Goal: Task Accomplishment & Management: Complete application form

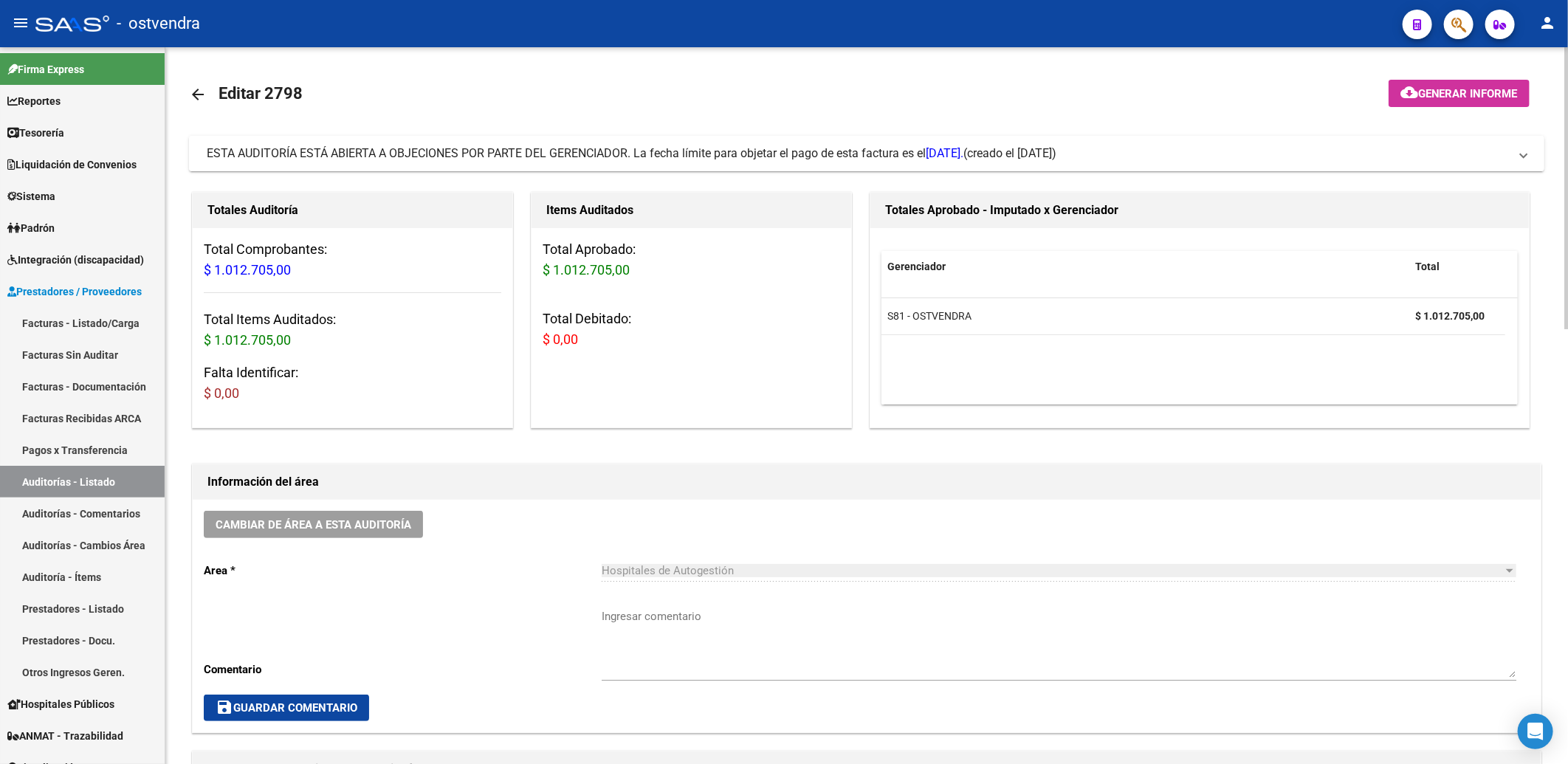
drag, startPoint x: 1524, startPoint y: 156, endPoint x: 1508, endPoint y: 154, distance: 16.1
click at [1523, 155] on span at bounding box center [1523, 153] width 6 height 16
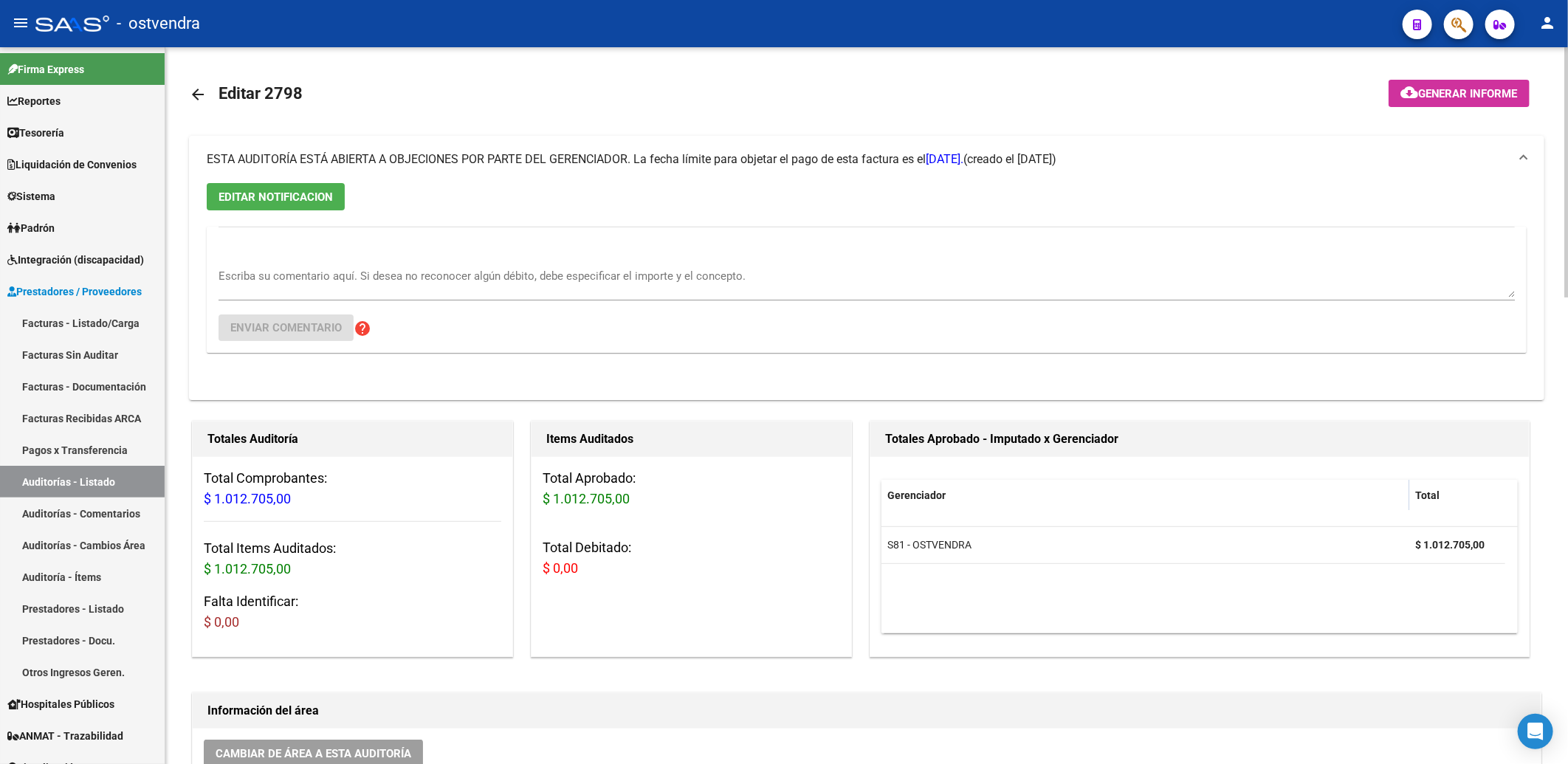
click at [264, 279] on textarea "Escriba su comentario aquí. Si desea no reconocer algún débito, debe especifica…" at bounding box center [867, 282] width 1297 height 29
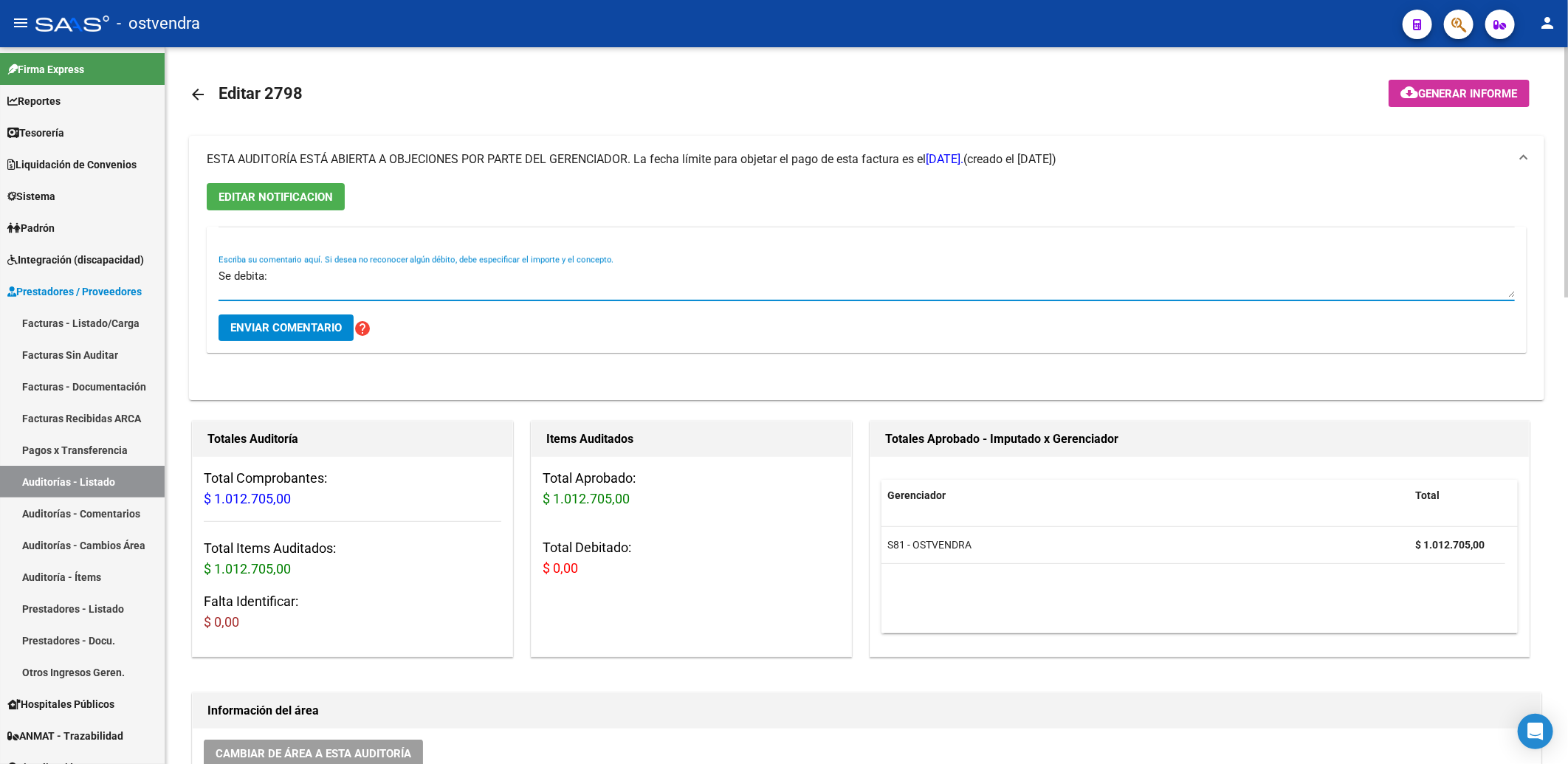
paste textarea "Se debita la prestación debido a la falta de denuncia previa a la Obra Social, …"
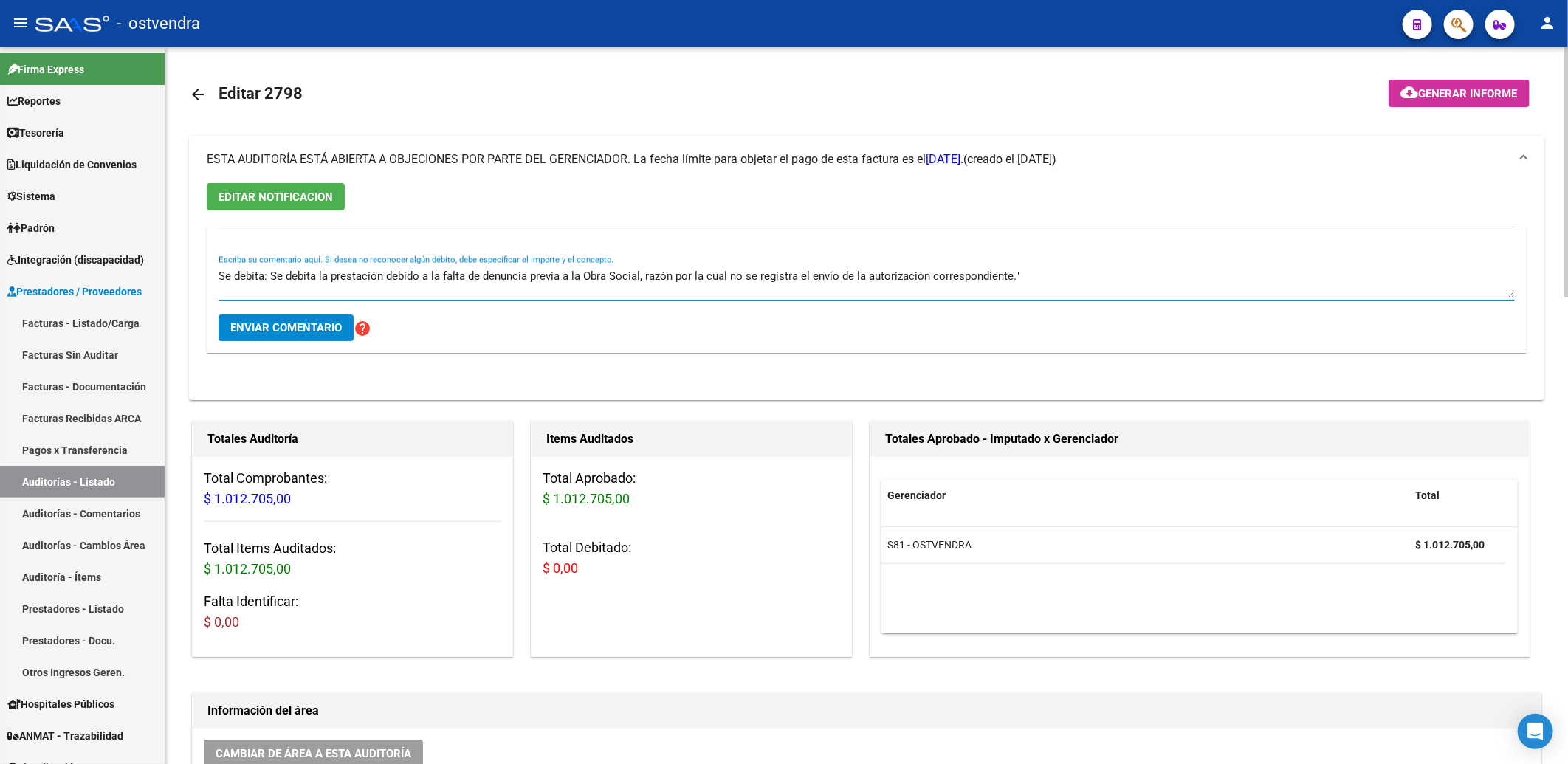
drag, startPoint x: 269, startPoint y: 277, endPoint x: 208, endPoint y: 272, distance: 61.2
click at [208, 276] on div "Se debita: Se debita la prestación debido a la falta de denuncia previa a la Ob…" at bounding box center [866, 289] width 1321 height 126
click at [983, 276] on textarea ""Se debita la prestación debido a la falta de denuncia previa a la Obra Social,…" at bounding box center [867, 282] width 1297 height 29
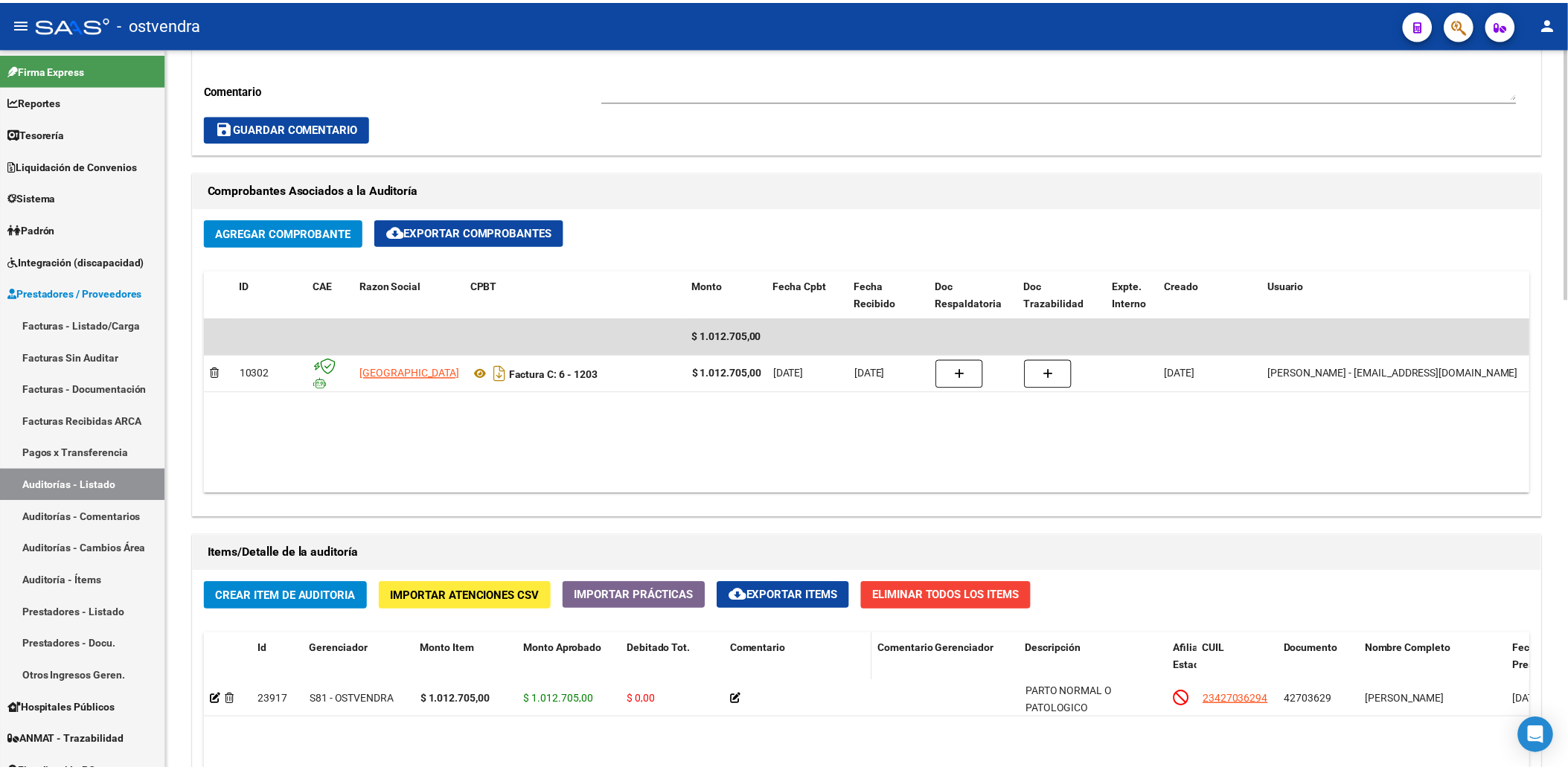
scroll to position [909, 0]
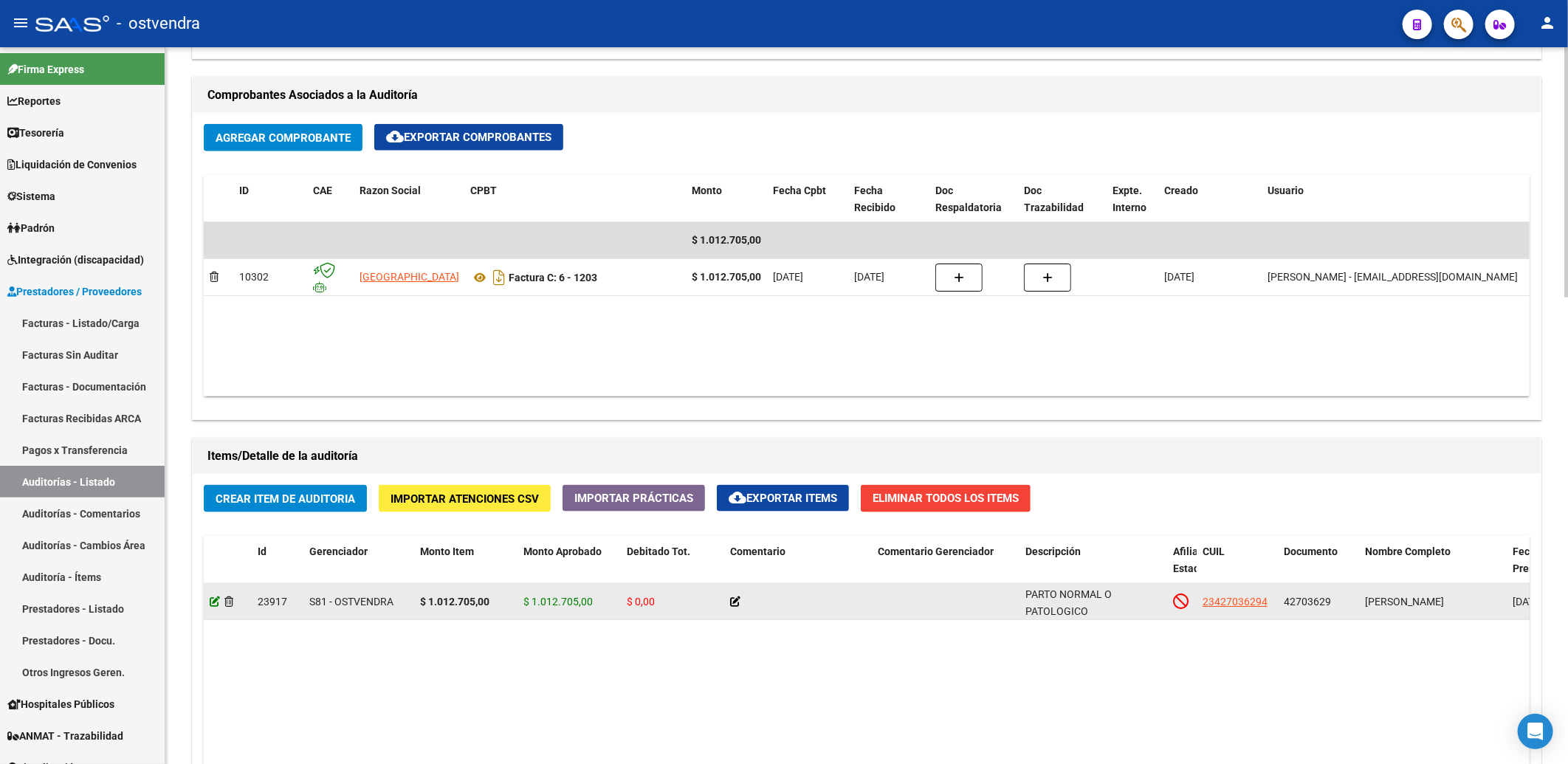
type textarea ""Se debita la prestación debido a la falta de denuncia previa a la Obra Social,…"
click at [214, 604] on icon at bounding box center [214, 601] width 10 height 10
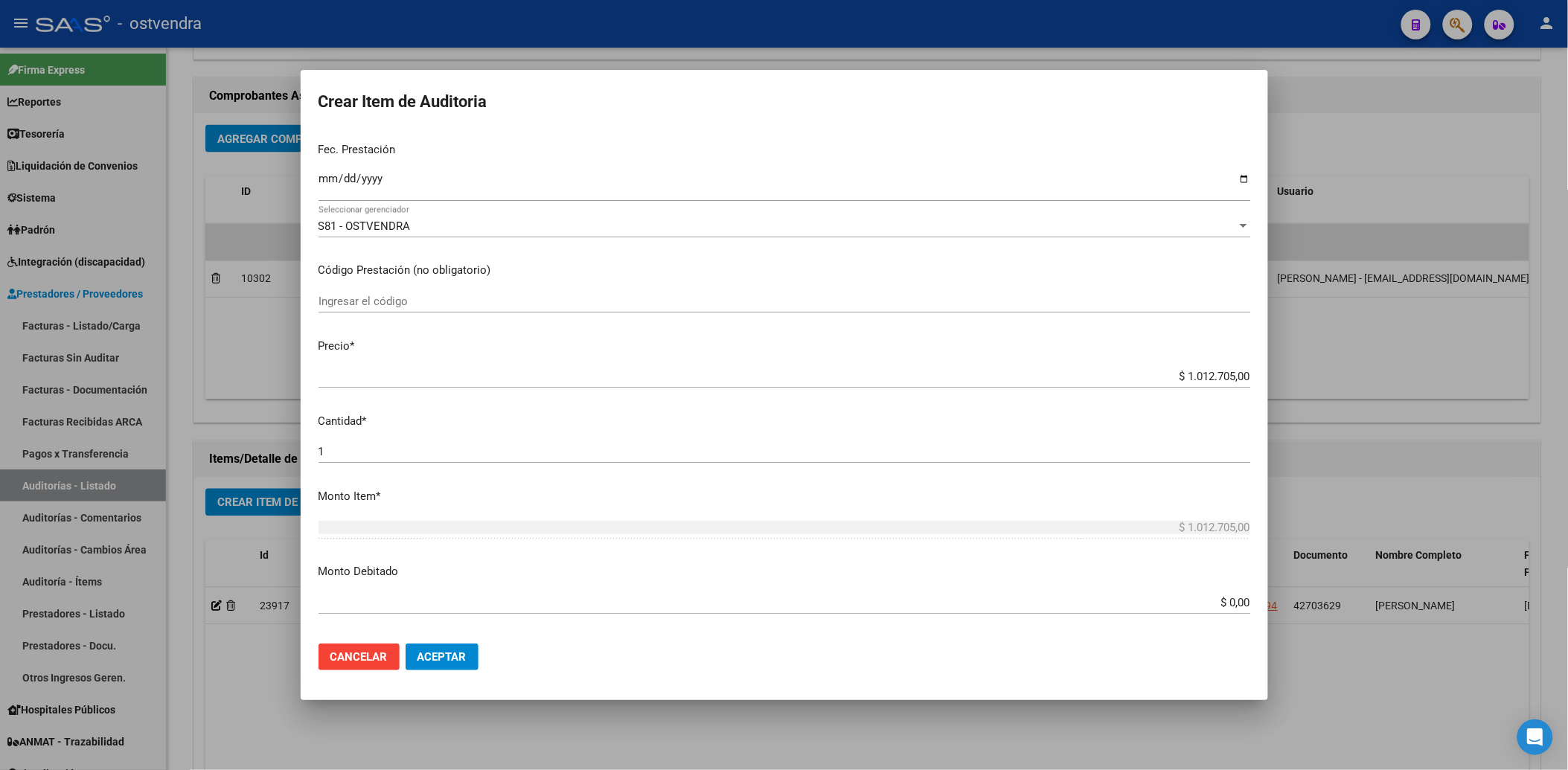
scroll to position [247, 0]
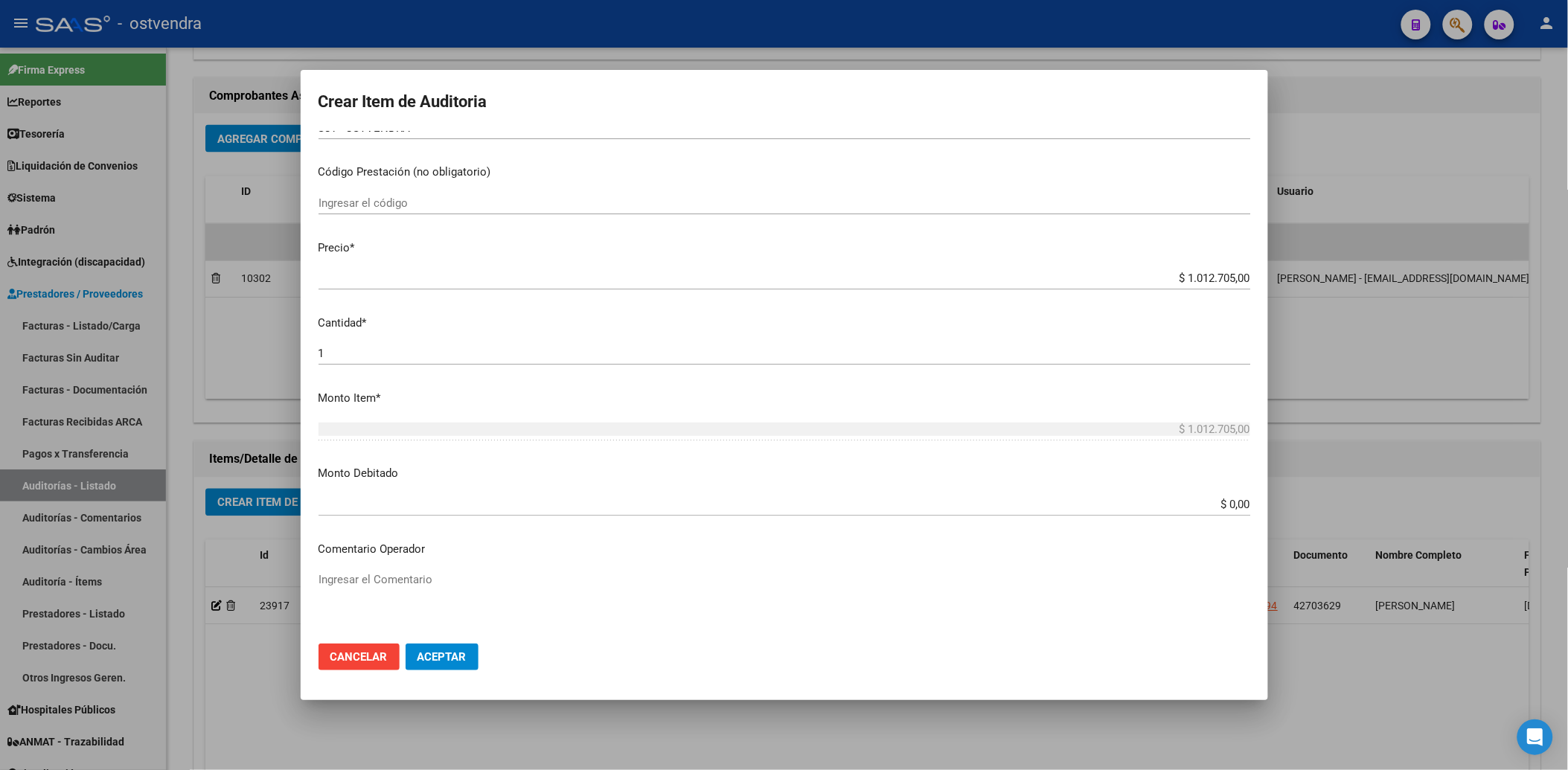
click at [1188, 507] on input "$ 0,00" at bounding box center [784, 504] width 932 height 13
type input "$ 1.012.705,00"
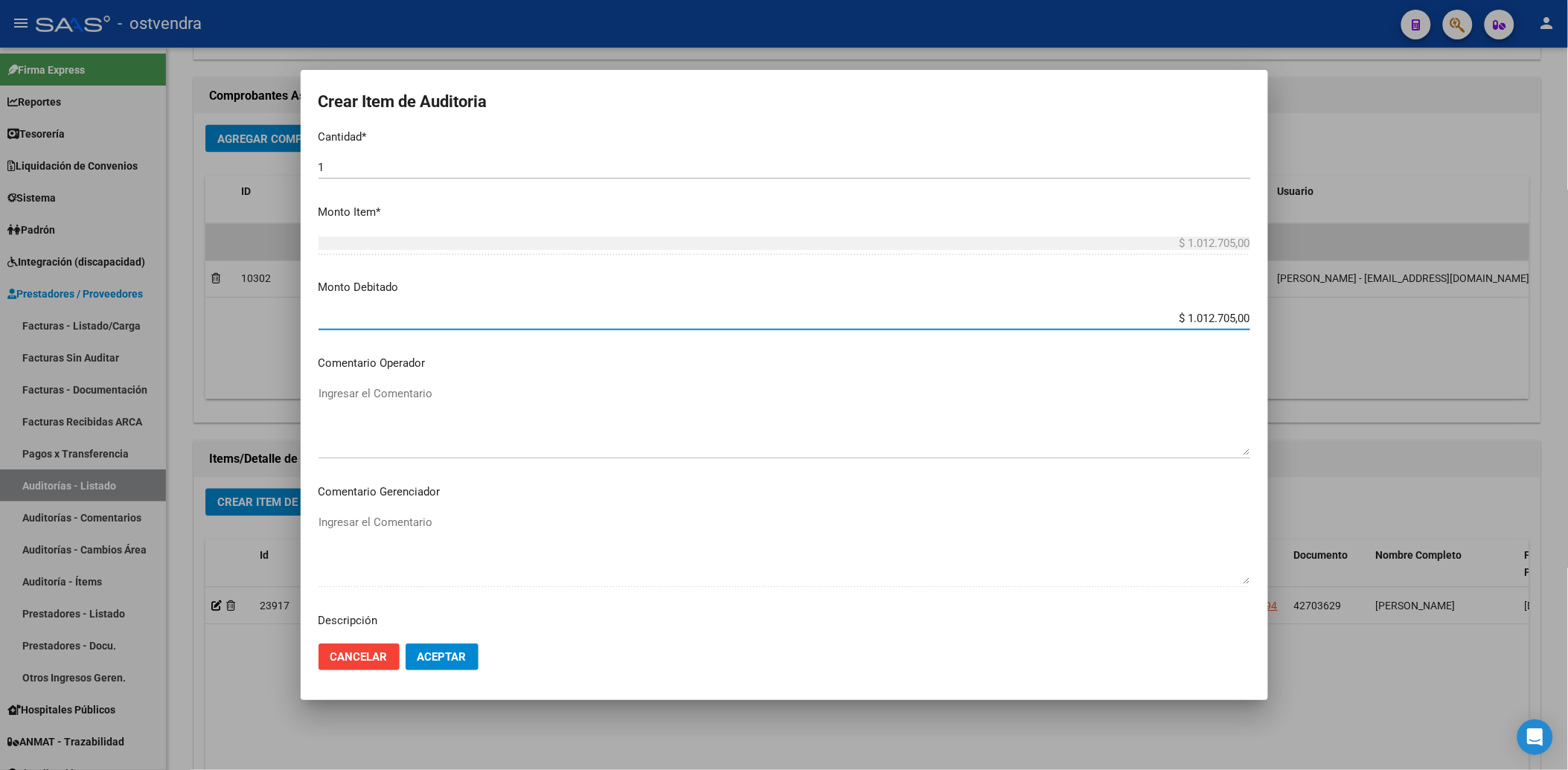
scroll to position [496, 0]
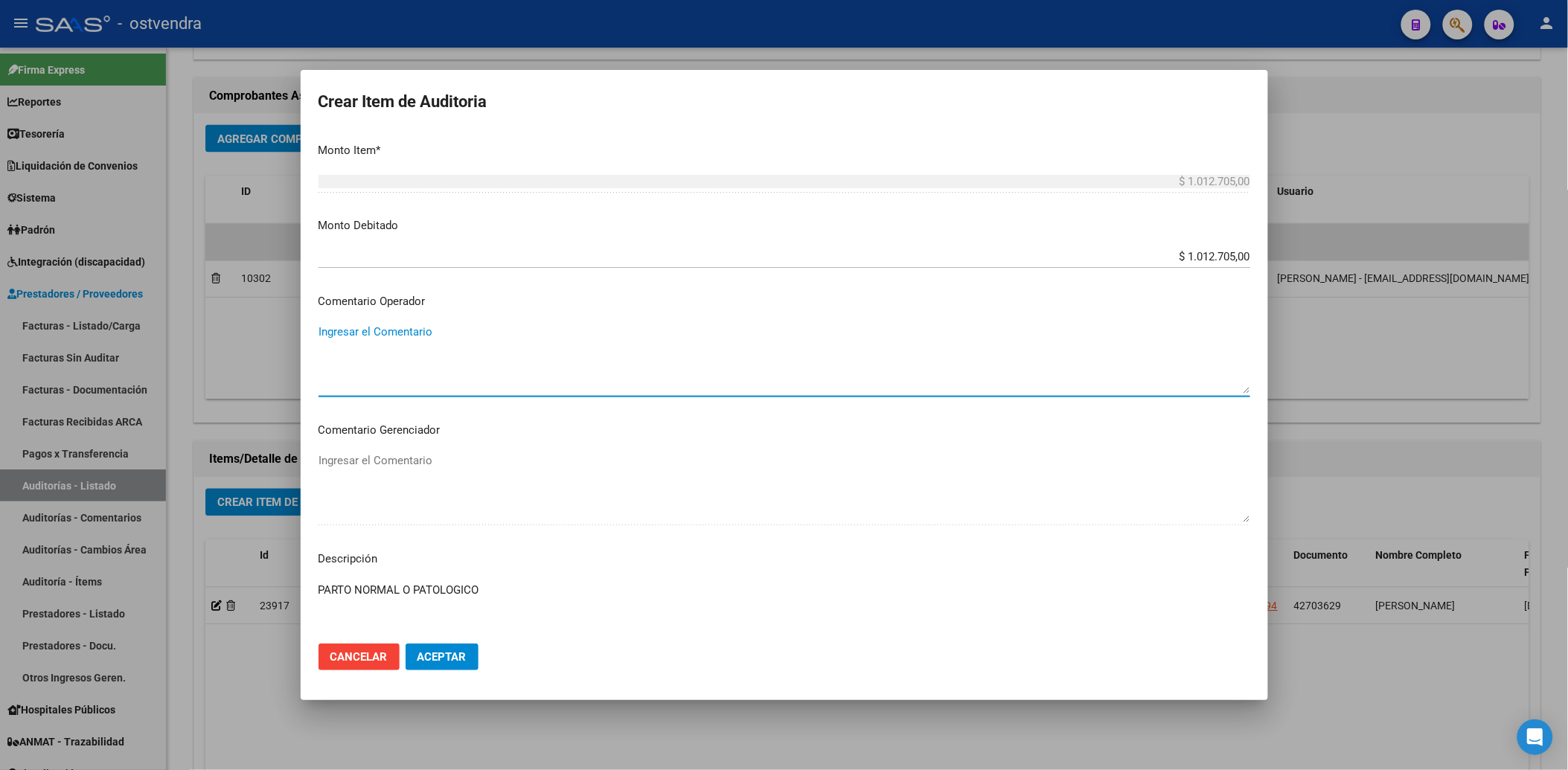
click at [373, 382] on textarea "Ingresar el Comentario" at bounding box center [784, 358] width 932 height 70
paste textarea "Se debita la prestación debido a la falta de denuncia previa a la Obra Social, …"
click at [322, 328] on textarea "Se debita la prestación debido a la falta de denuncia previa a la Obra Social, …" at bounding box center [784, 358] width 932 height 70
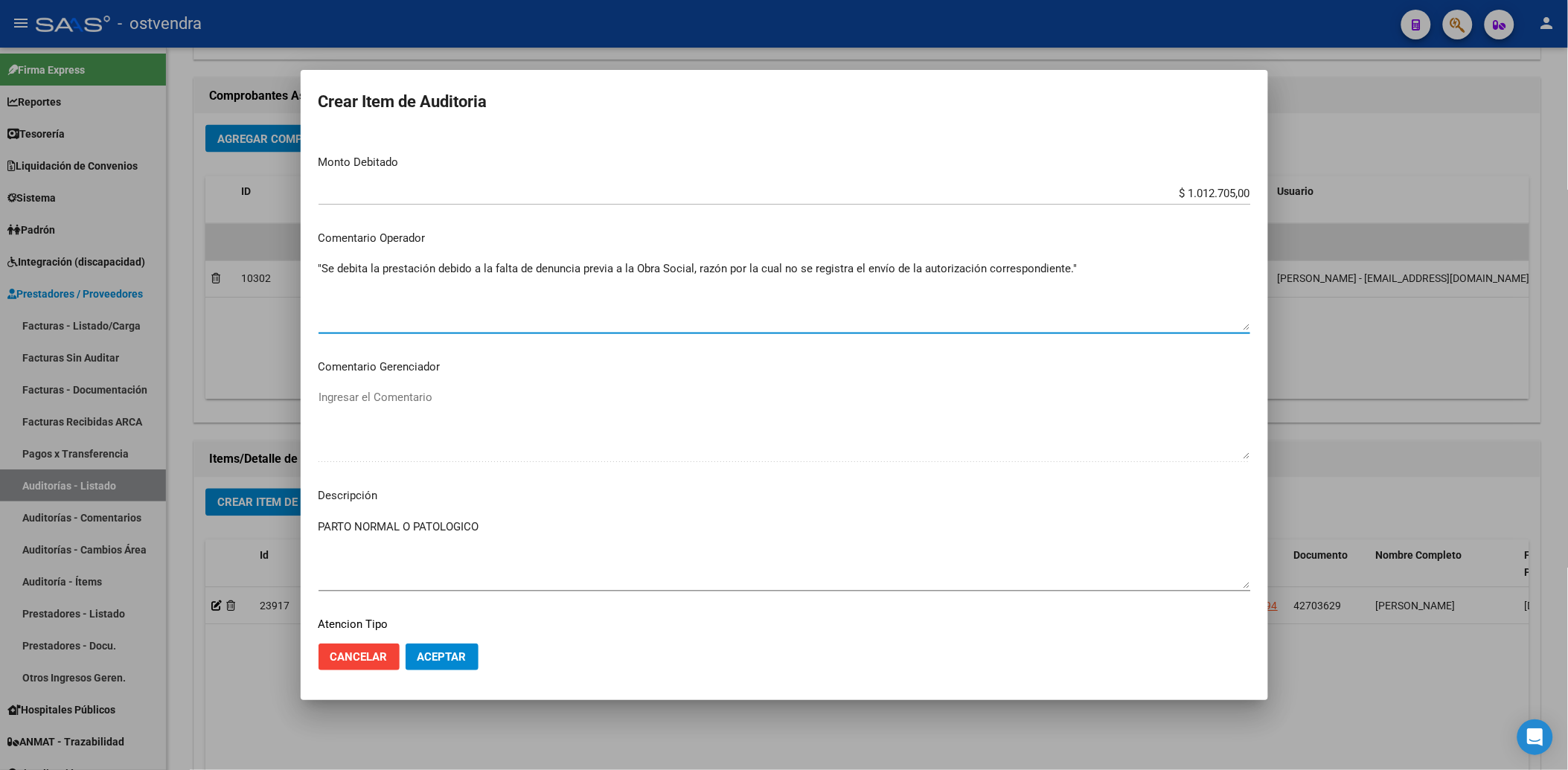
scroll to position [681, 0]
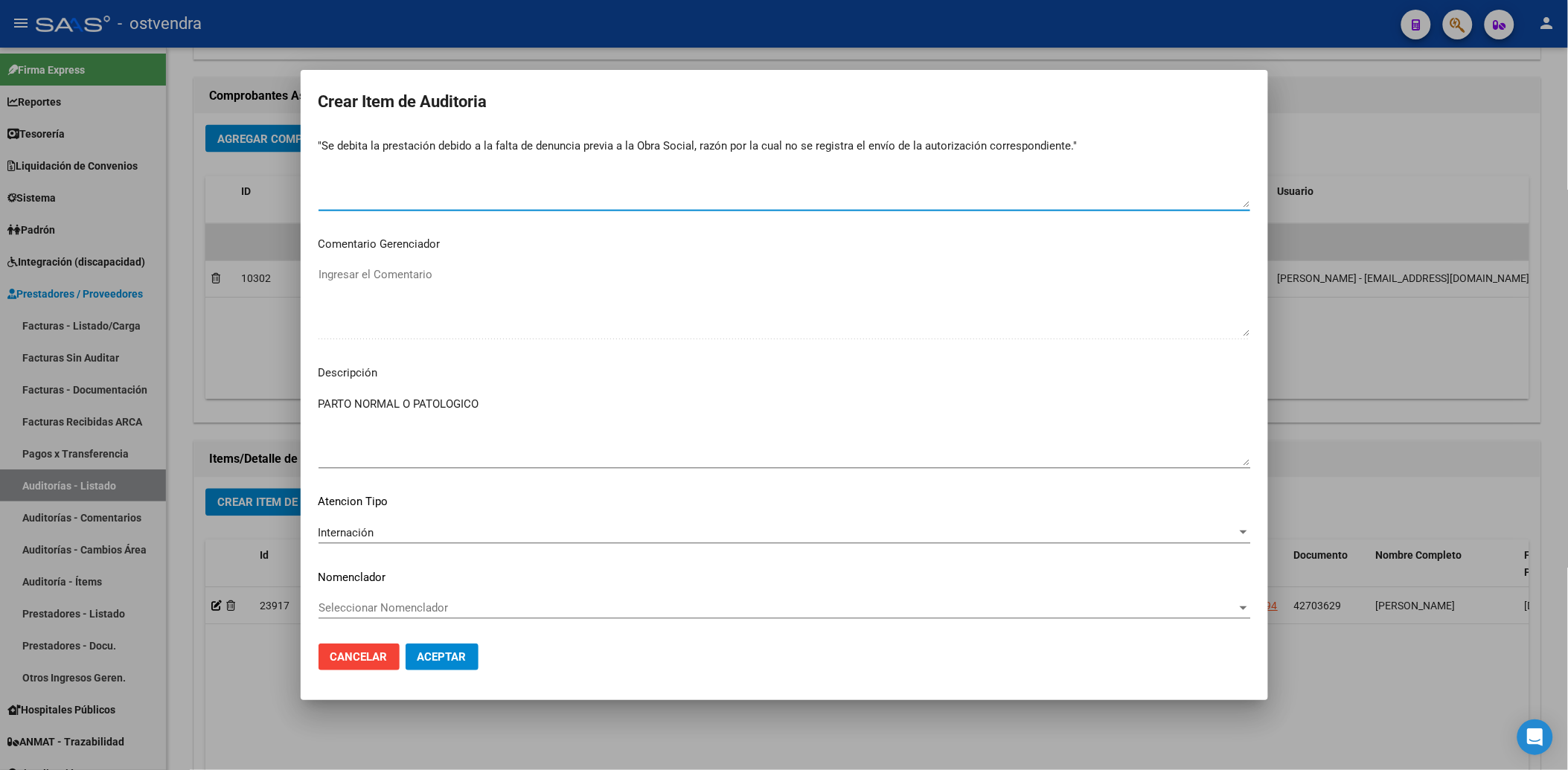
type textarea ""Se debita la prestación debido a la falta de denuncia previa a la Obra Social,…"
click at [436, 654] on span "Aceptar" at bounding box center [441, 657] width 49 height 13
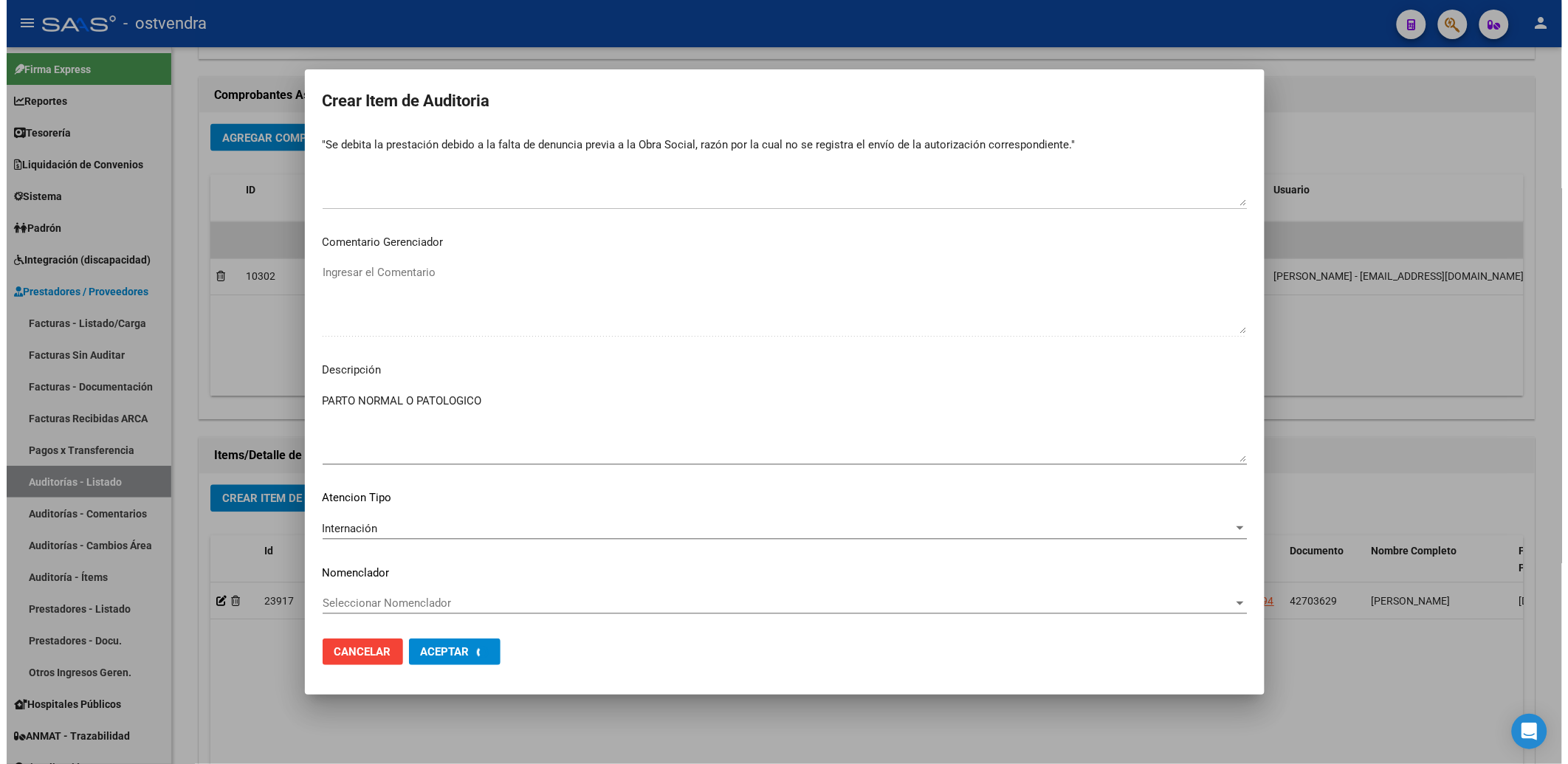
scroll to position [0, 0]
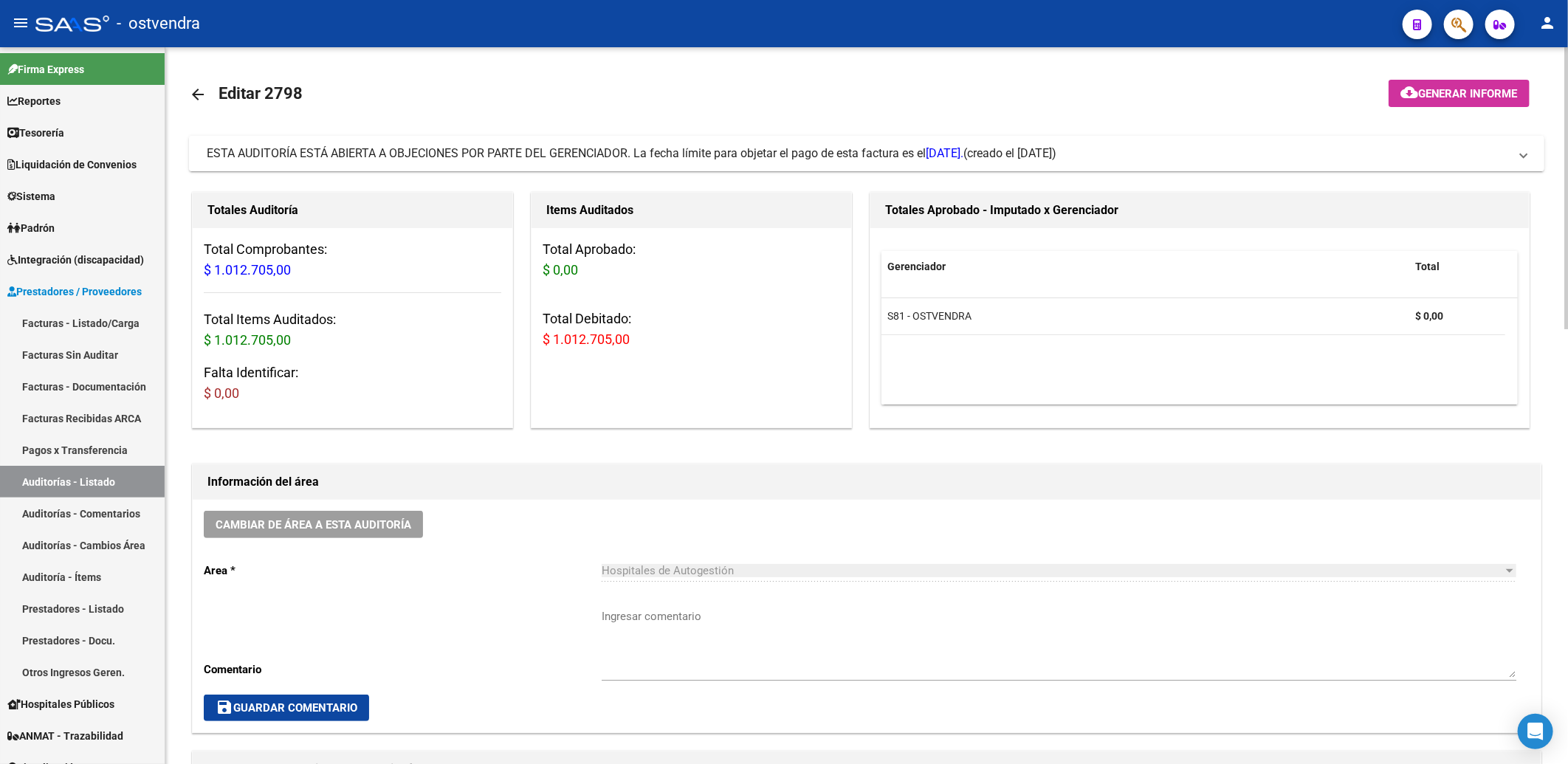
click at [1526, 158] on span at bounding box center [1523, 153] width 6 height 16
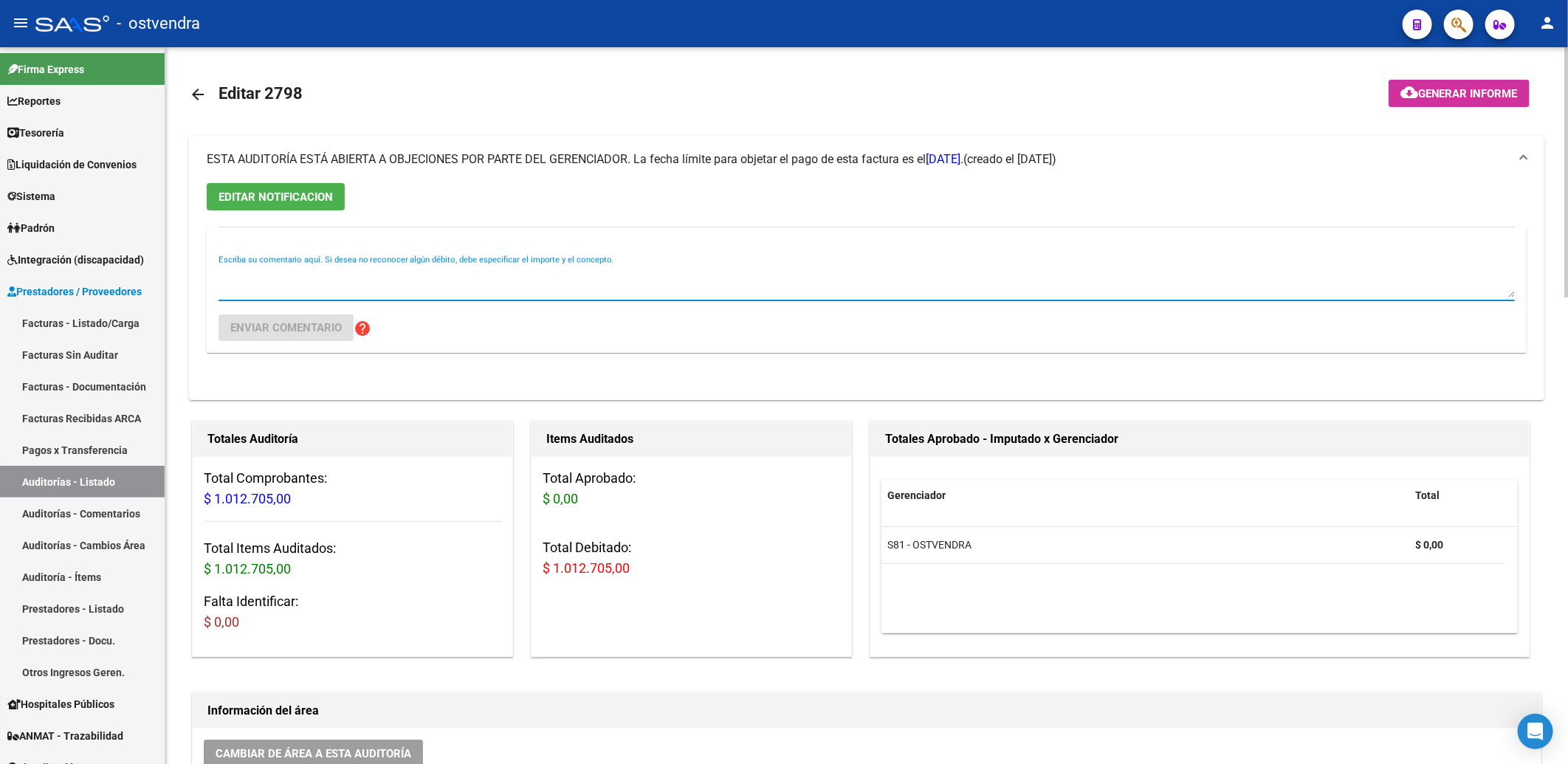
click at [279, 282] on textarea "Escriba su comentario aquí. Si desea no reconocer algún débito, debe especifica…" at bounding box center [867, 282] width 1297 height 29
paste textarea "Se debita la prestación debido a la falta de denuncia previa a la Obra Social, …"
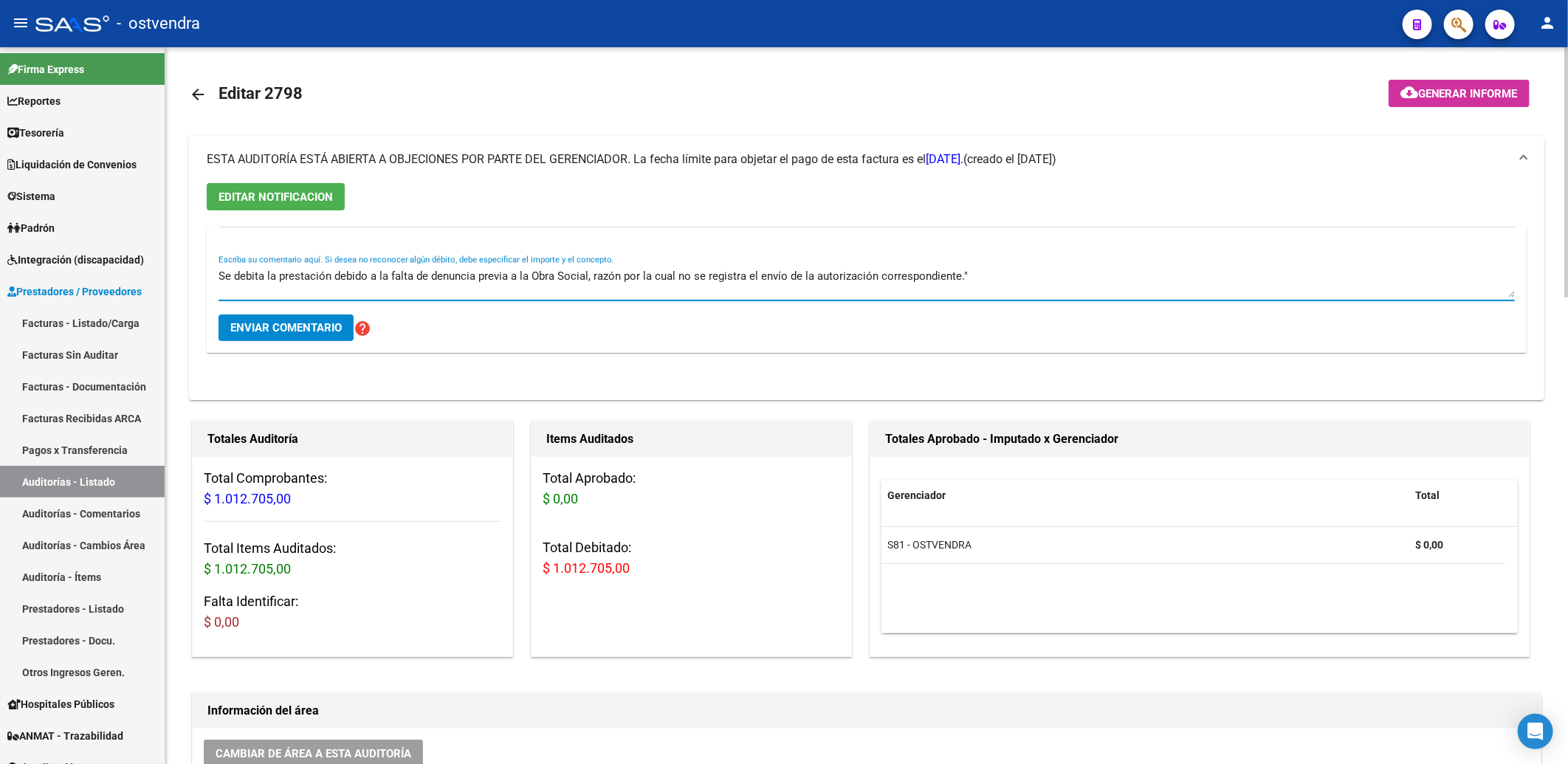
click at [222, 278] on textarea "Se debita la prestación debido a la falta de denuncia previa a la Obra Social, …" at bounding box center [867, 282] width 1297 height 29
click at [269, 277] on textarea ""Se debita la prestación debido a la falta de denuncia previa a la Obra Social,…" at bounding box center [867, 282] width 1297 height 29
type textarea ""Se debita prestación debido a la falta de denuncia previa a la Obra Social, ra…"
click at [296, 328] on span "Enviar comentario" at bounding box center [286, 328] width 112 height 13
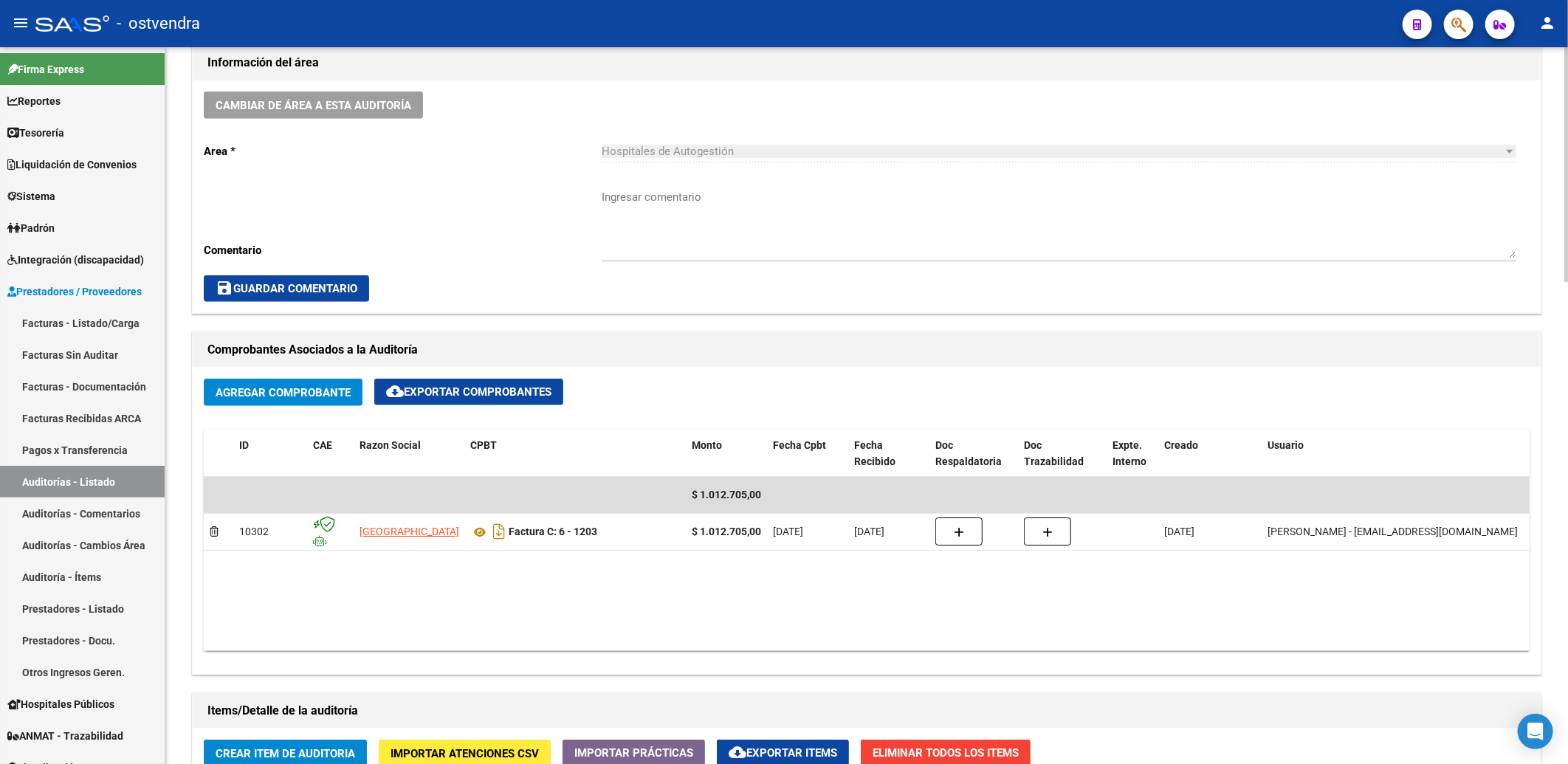
scroll to position [738, 0]
